Goal: Task Accomplishment & Management: Complete application form

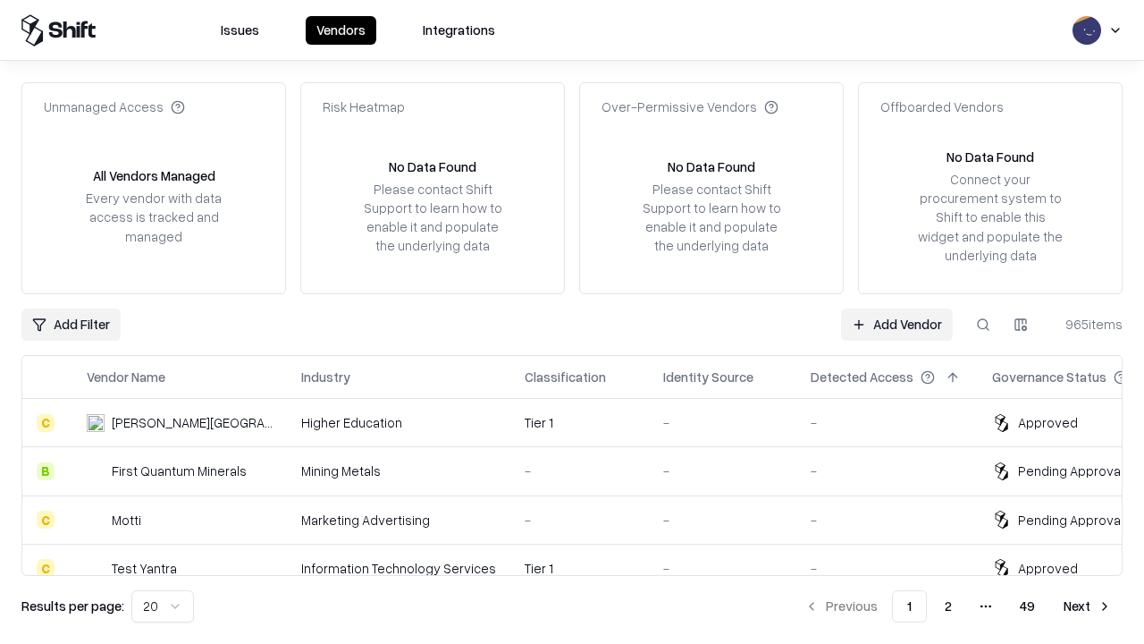
click at [896, 324] on link "Add Vendor" at bounding box center [897, 324] width 112 height 32
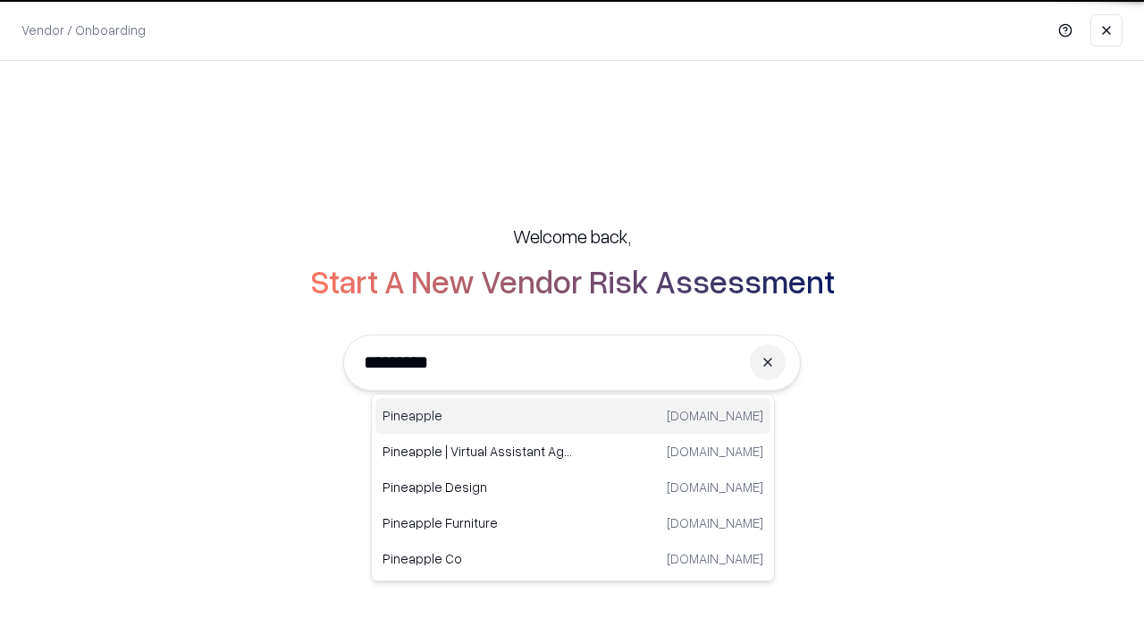
click at [573, 416] on div "Pineapple [DOMAIN_NAME]" at bounding box center [572, 416] width 395 height 36
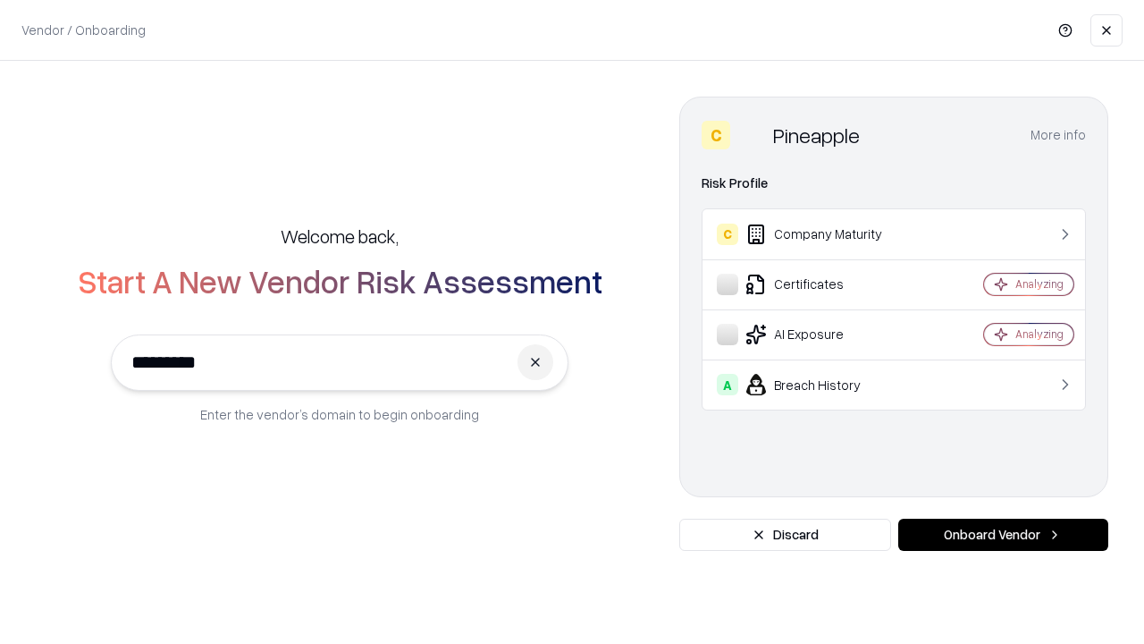
type input "*********"
click at [1003, 534] on button "Onboard Vendor" at bounding box center [1003, 534] width 210 height 32
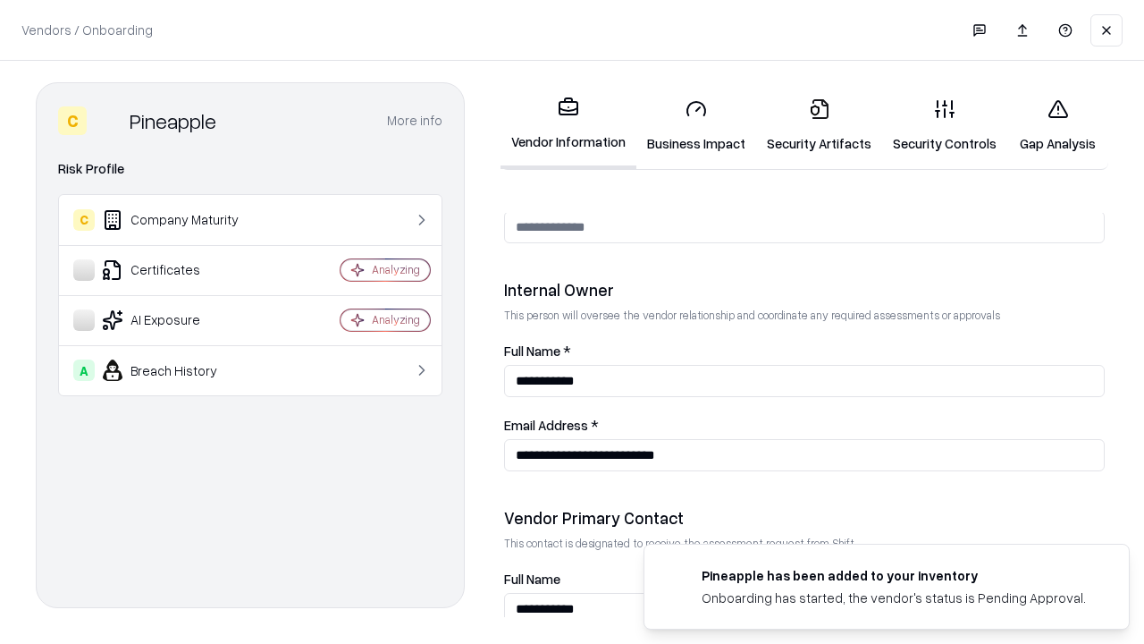
scroll to position [926, 0]
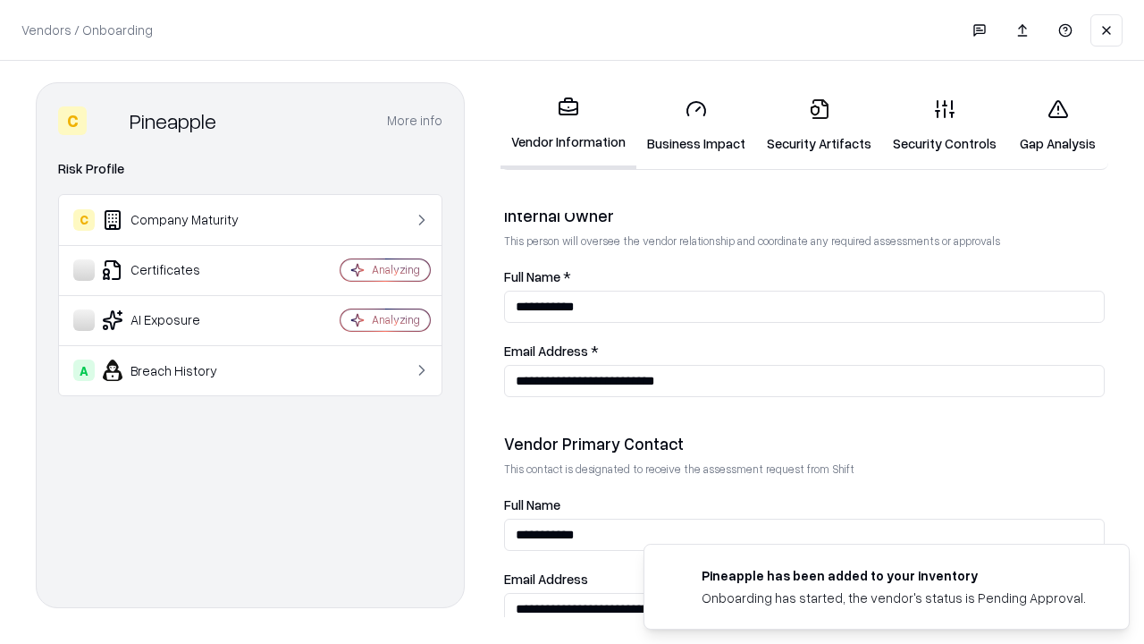
click at [696, 125] on link "Business Impact" at bounding box center [696, 125] width 120 height 83
click at [819, 125] on link "Security Artifacts" at bounding box center [819, 125] width 126 height 83
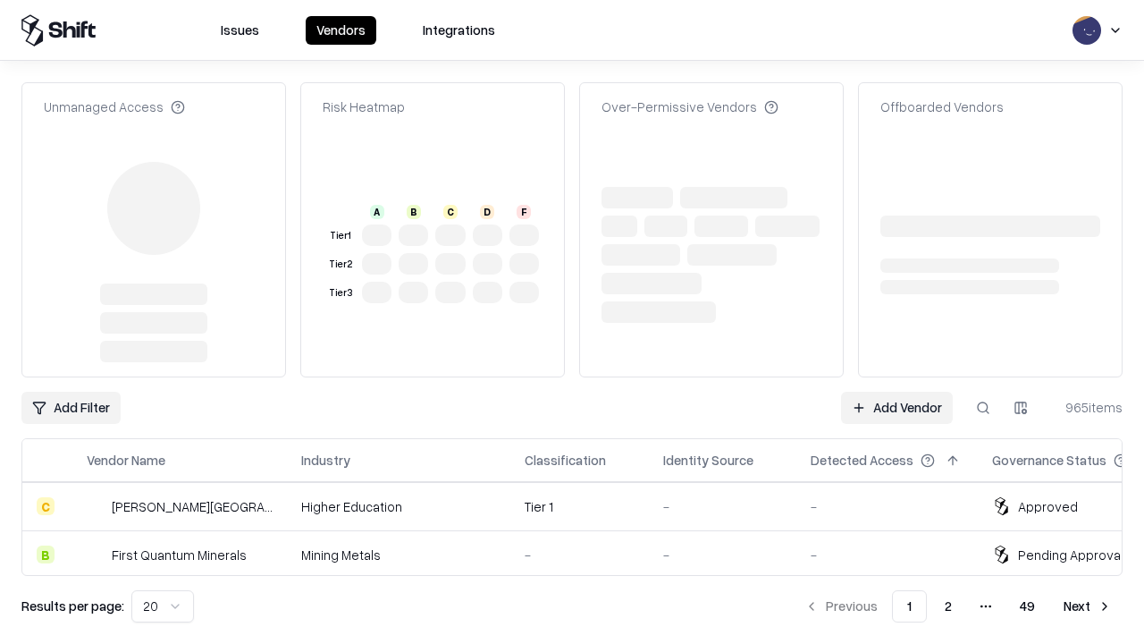
click at [896, 408] on link "Add Vendor" at bounding box center [897, 407] width 112 height 32
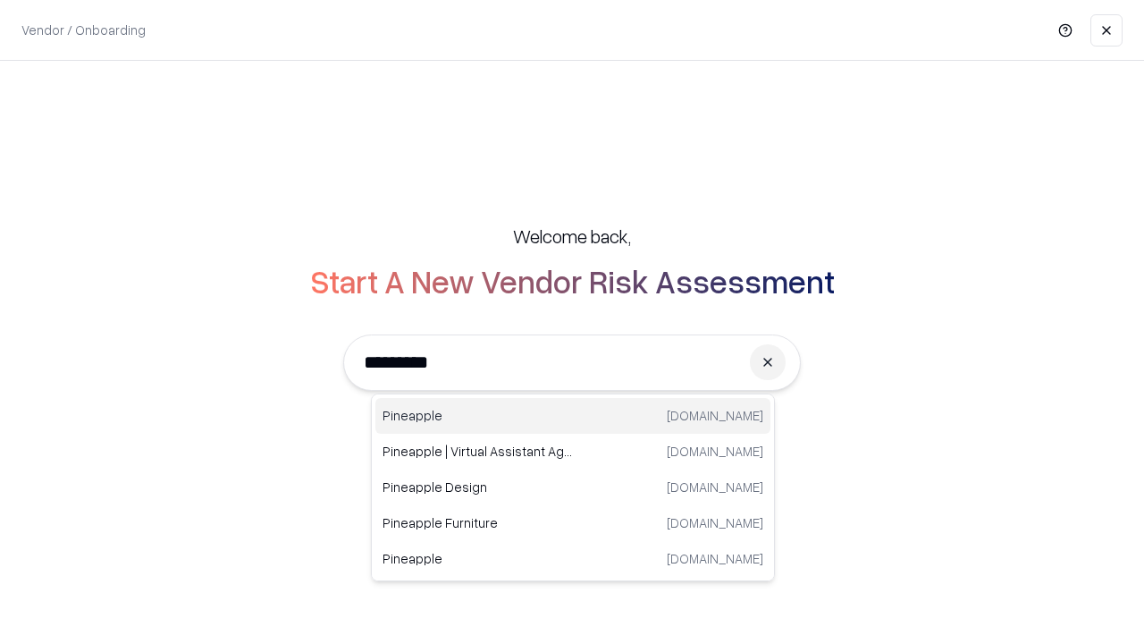
click at [573, 416] on div "Pineapple [DOMAIN_NAME]" at bounding box center [572, 416] width 395 height 36
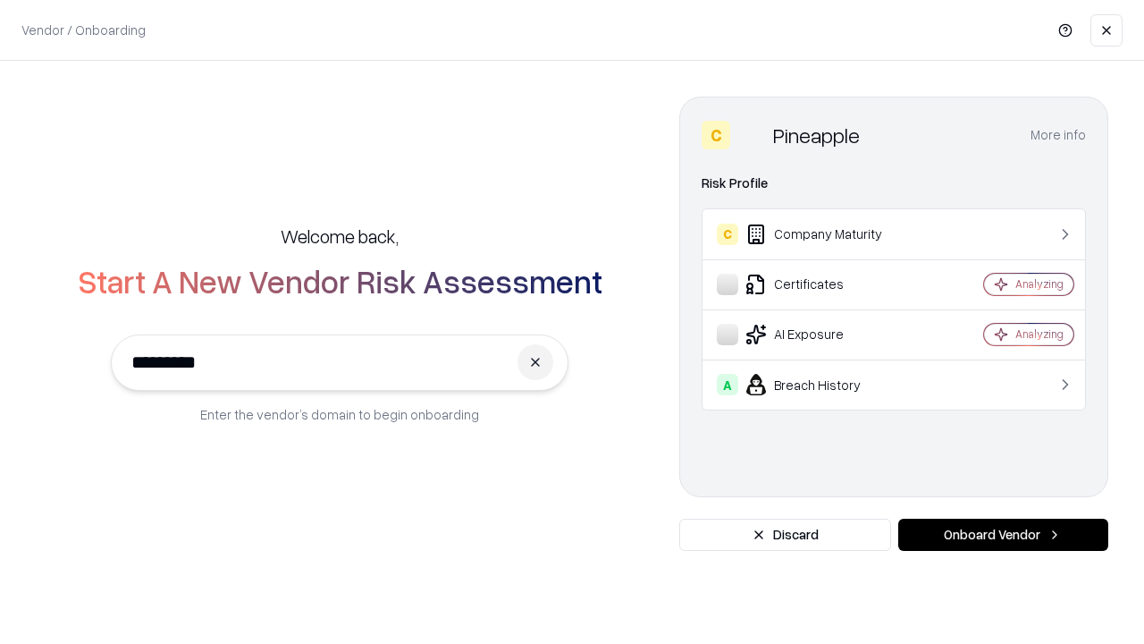
type input "*********"
click at [1003, 534] on button "Onboard Vendor" at bounding box center [1003, 534] width 210 height 32
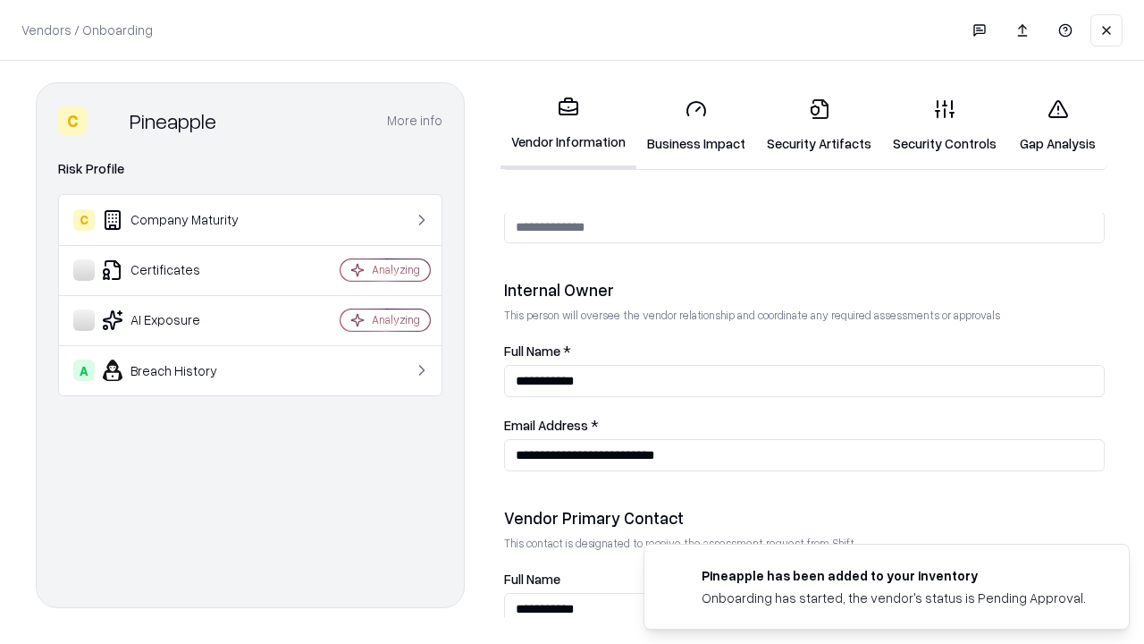
scroll to position [926, 0]
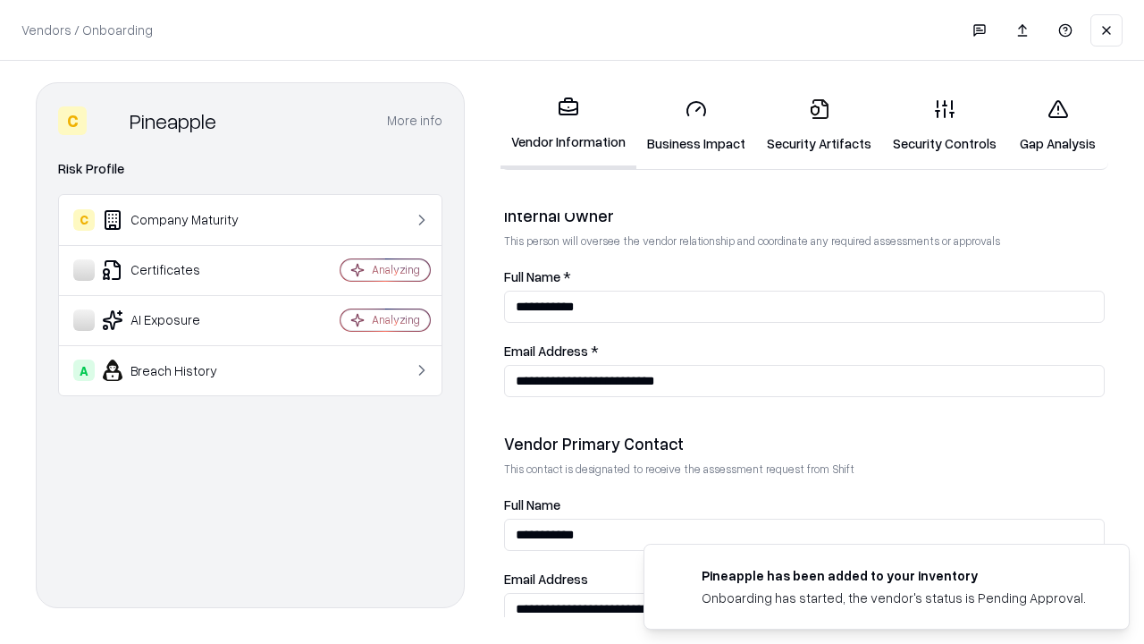
click at [1057, 125] on link "Gap Analysis" at bounding box center [1057, 125] width 101 height 83
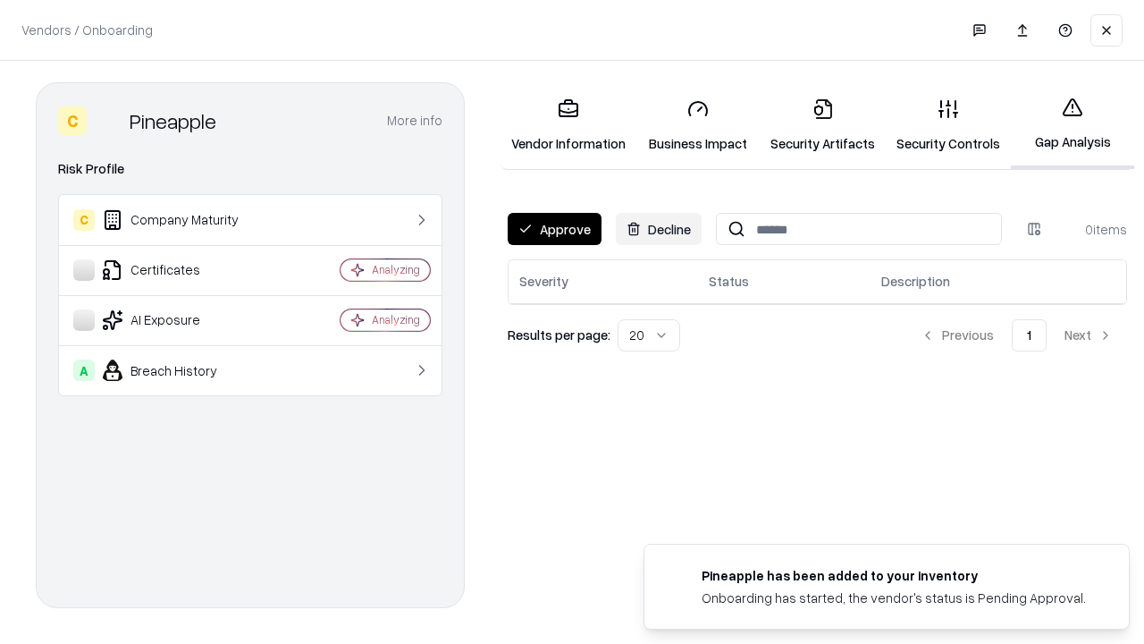
click at [554, 229] on button "Approve" at bounding box center [555, 229] width 94 height 32
